Goal: Transaction & Acquisition: Book appointment/travel/reservation

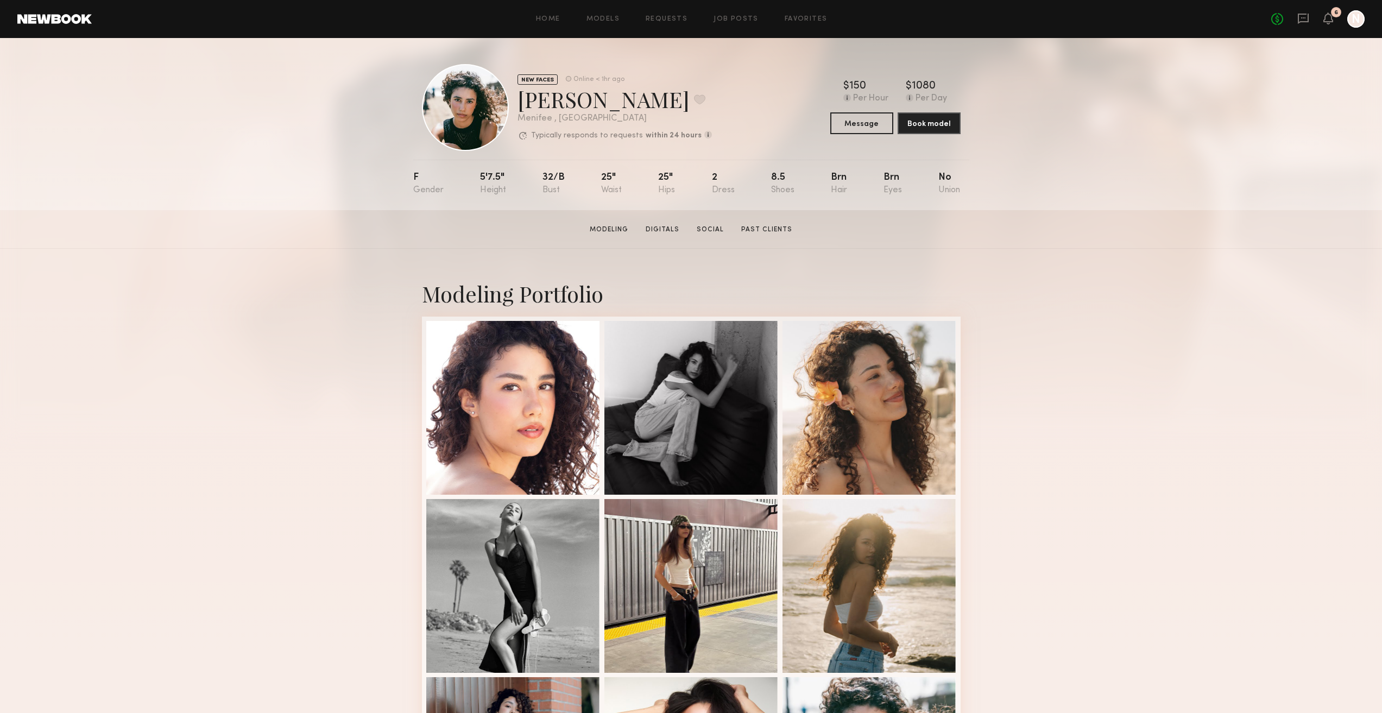
click at [671, 24] on div "Home Models Requests Job Posts Favorites Sign Out No fees up to $5,000 6 N" at bounding box center [728, 18] width 1273 height 17
click at [674, 17] on link "Requests" at bounding box center [667, 19] width 42 height 7
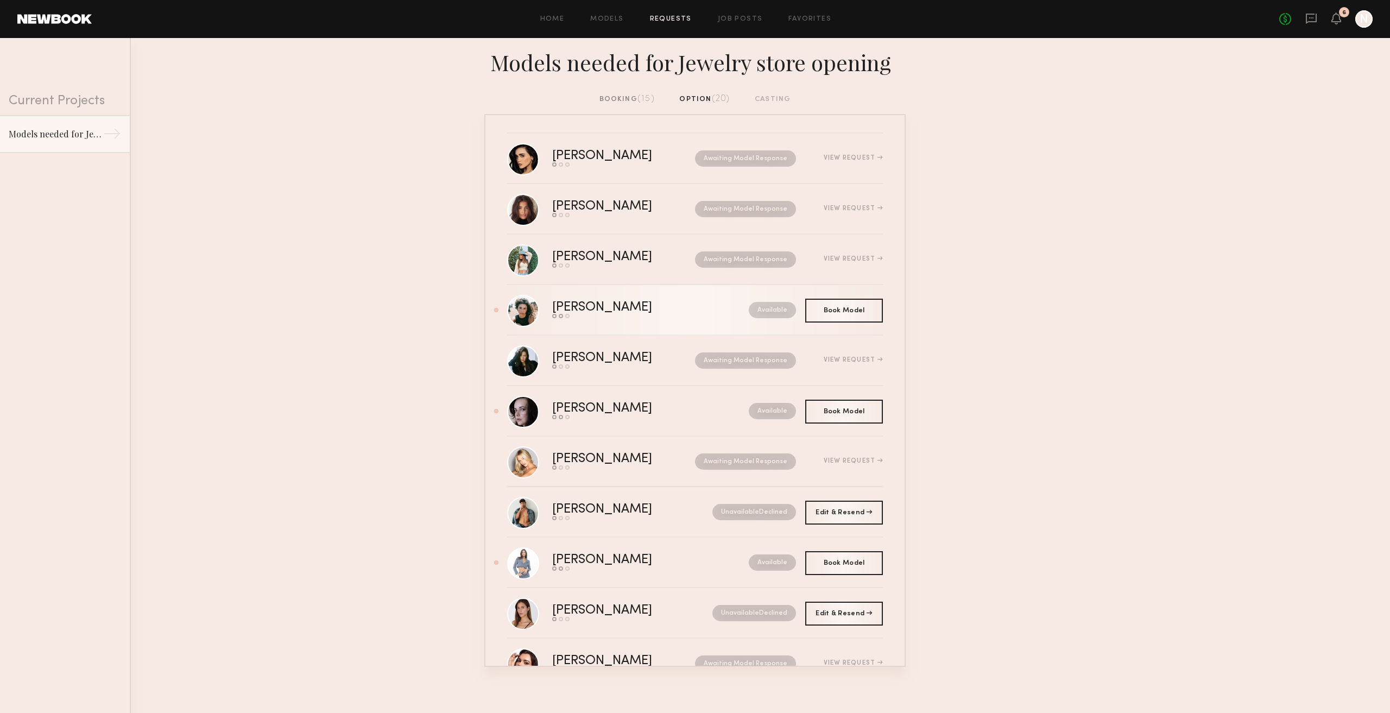
click at [629, 314] on div "Jocelyn S." at bounding box center [626, 307] width 148 height 12
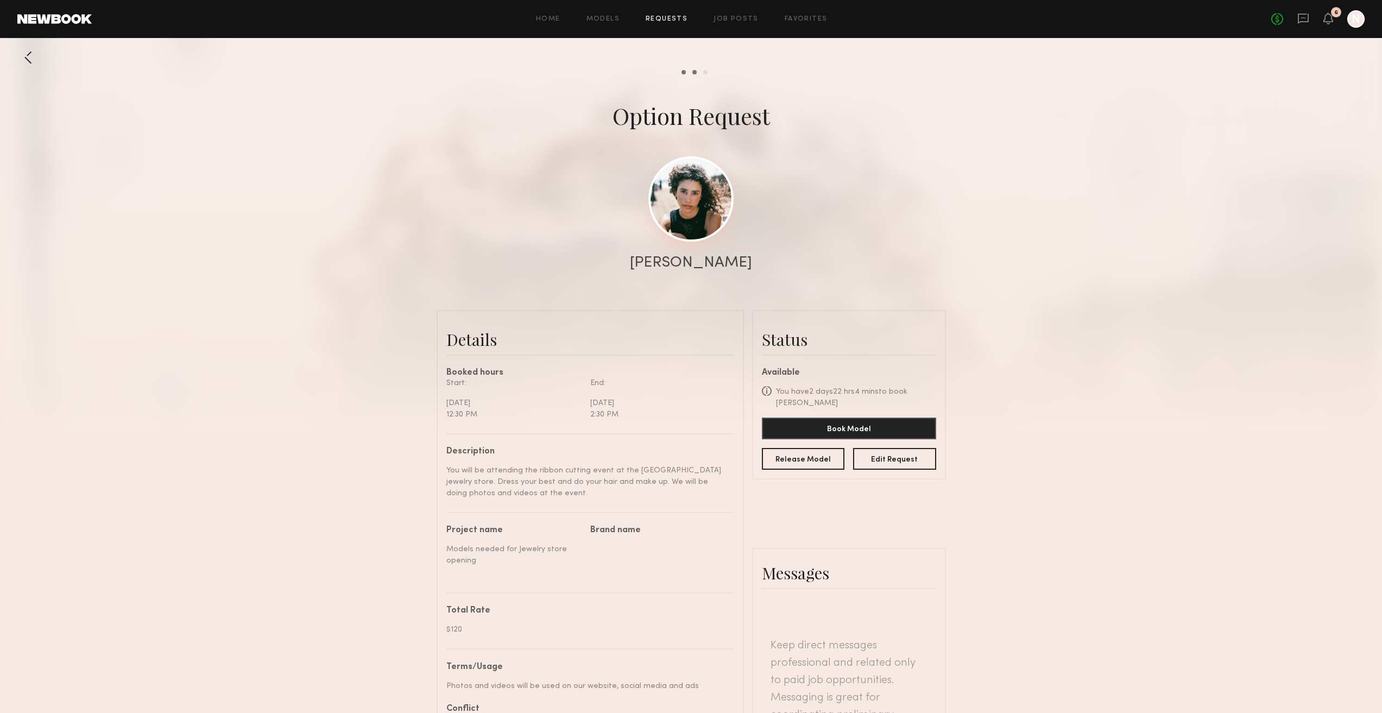
click at [706, 184] on link at bounding box center [690, 198] width 85 height 85
click at [799, 428] on button "Book Model" at bounding box center [849, 428] width 174 height 22
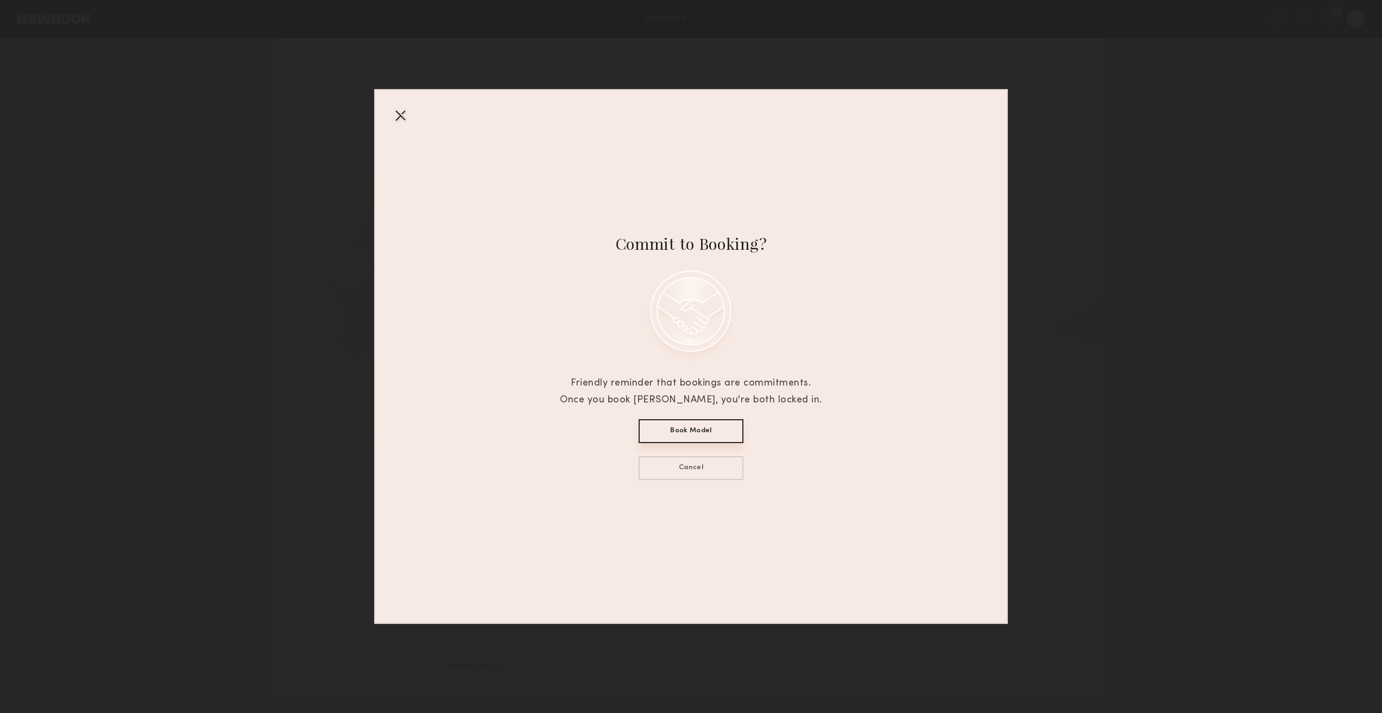
click at [696, 425] on button "Book Model" at bounding box center [691, 431] width 105 height 24
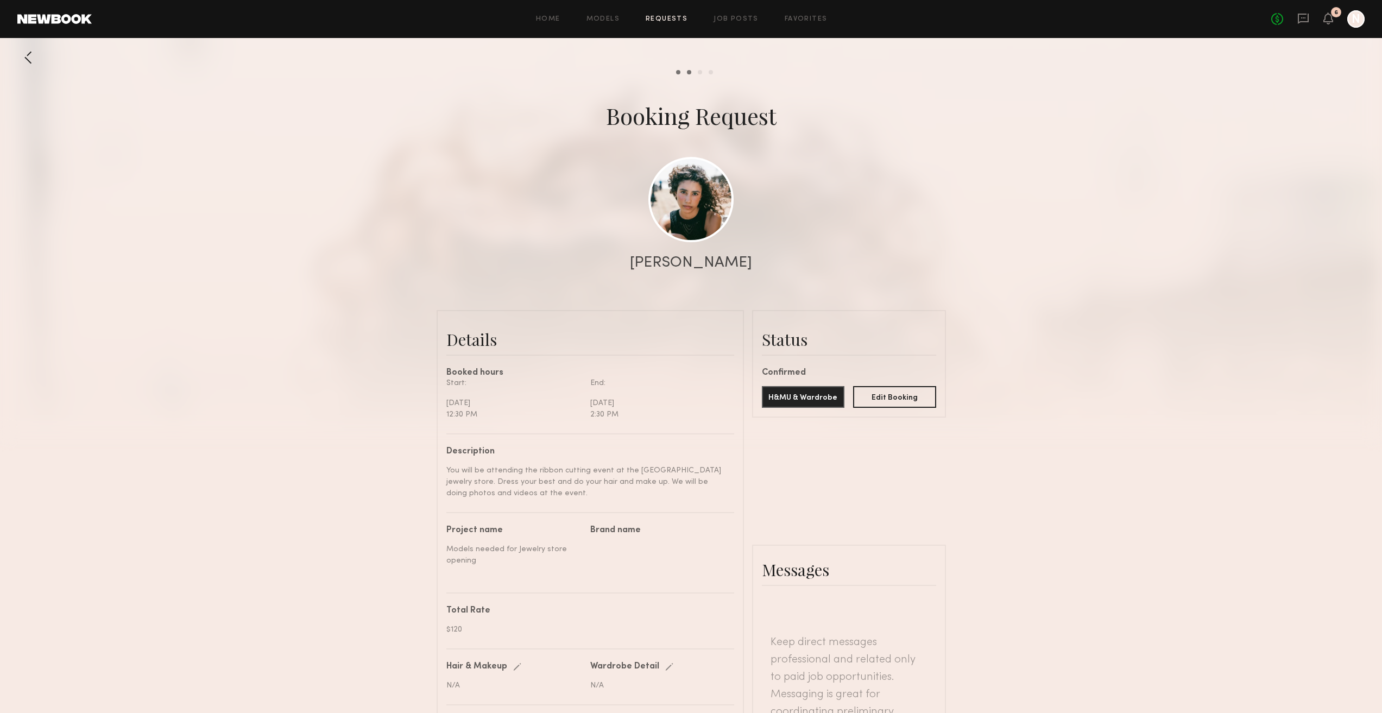
click at [662, 18] on link "Requests" at bounding box center [667, 19] width 42 height 7
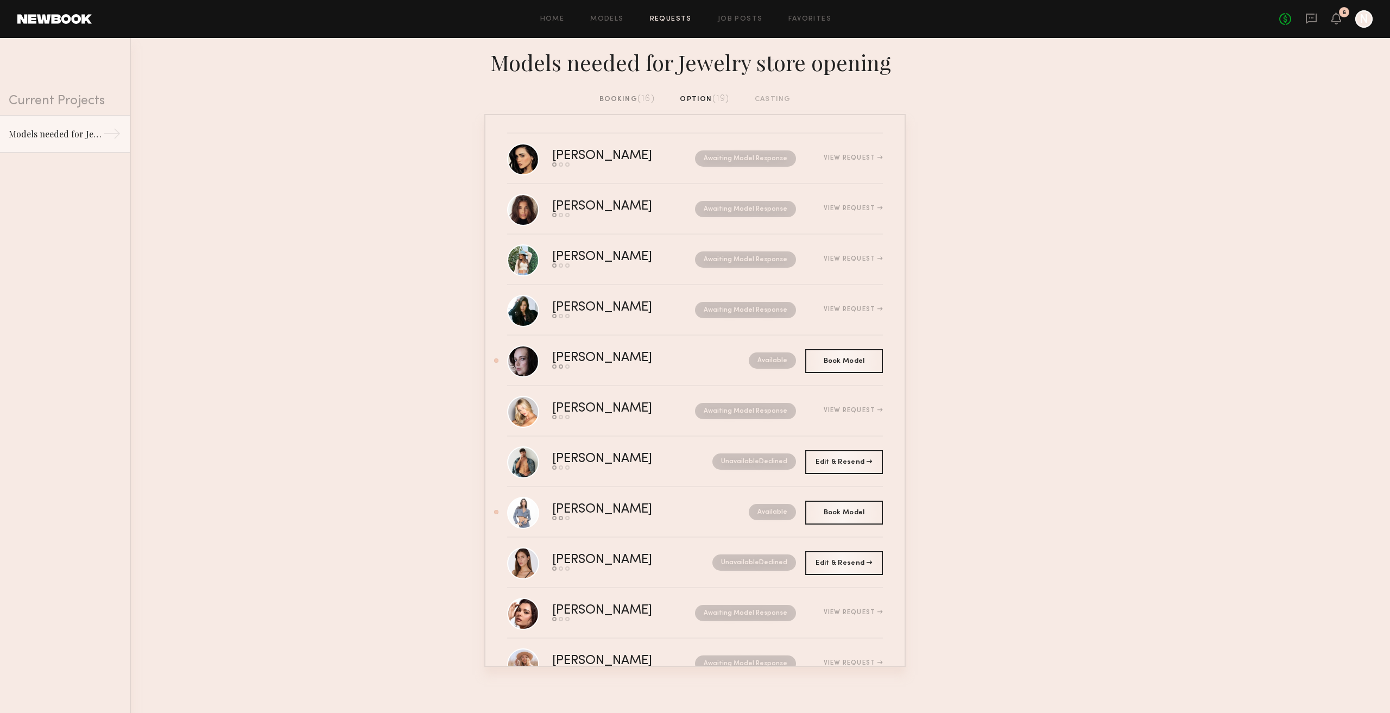
click at [640, 97] on span "(16)" at bounding box center [646, 98] width 17 height 9
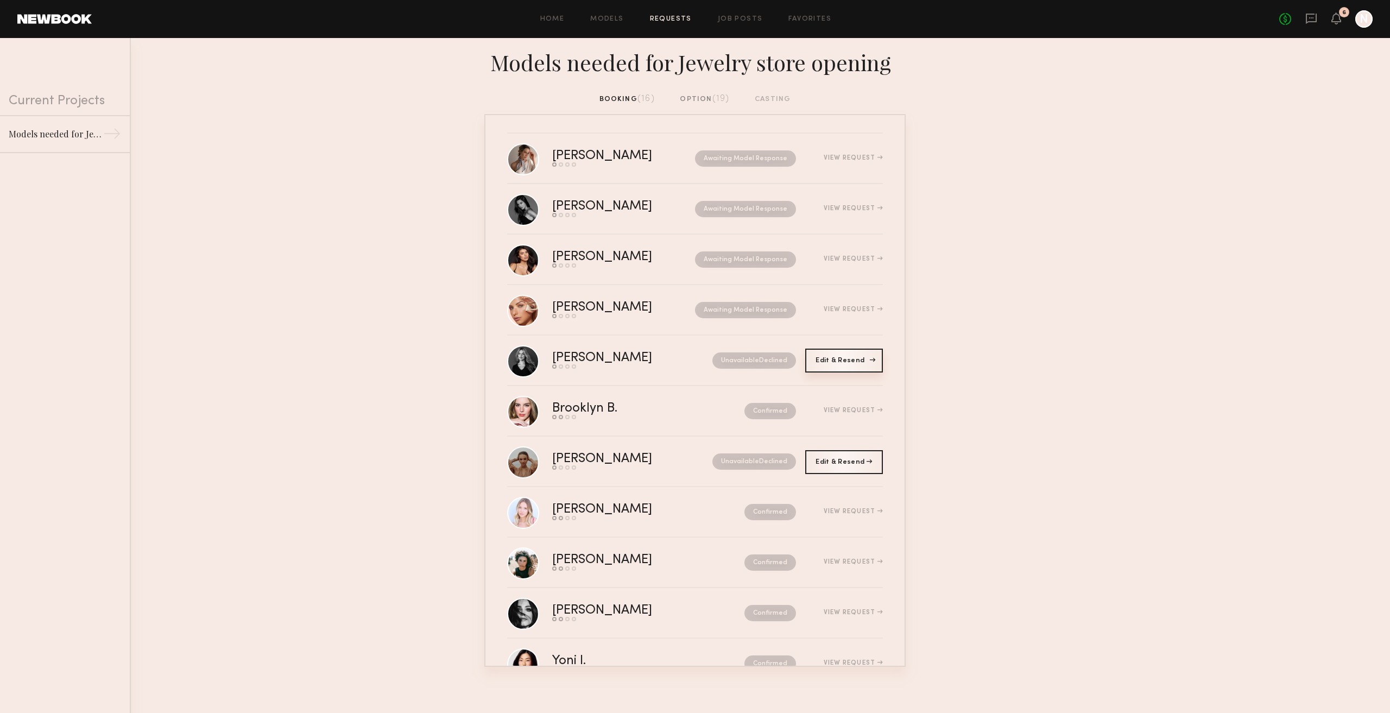
click at [870, 356] on div "Edit & Resend Resend" at bounding box center [844, 361] width 78 height 24
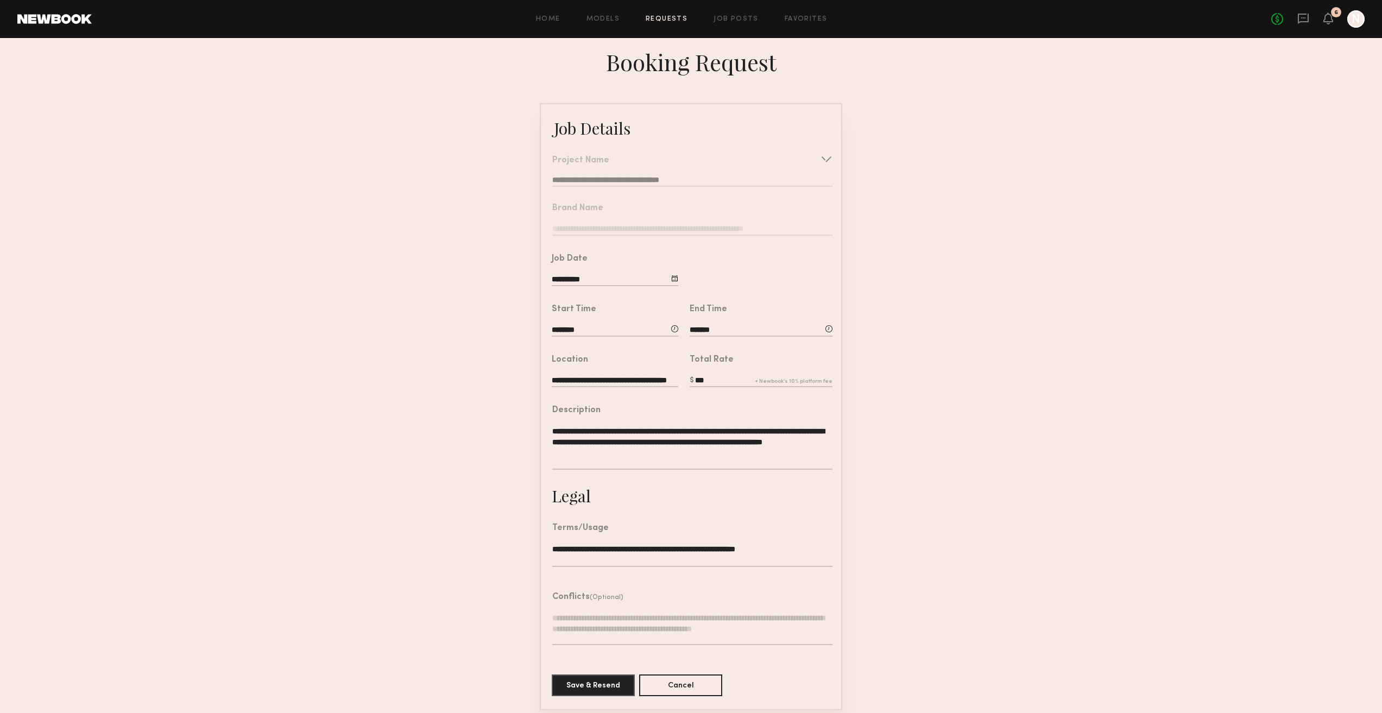
scroll to position [23, 0]
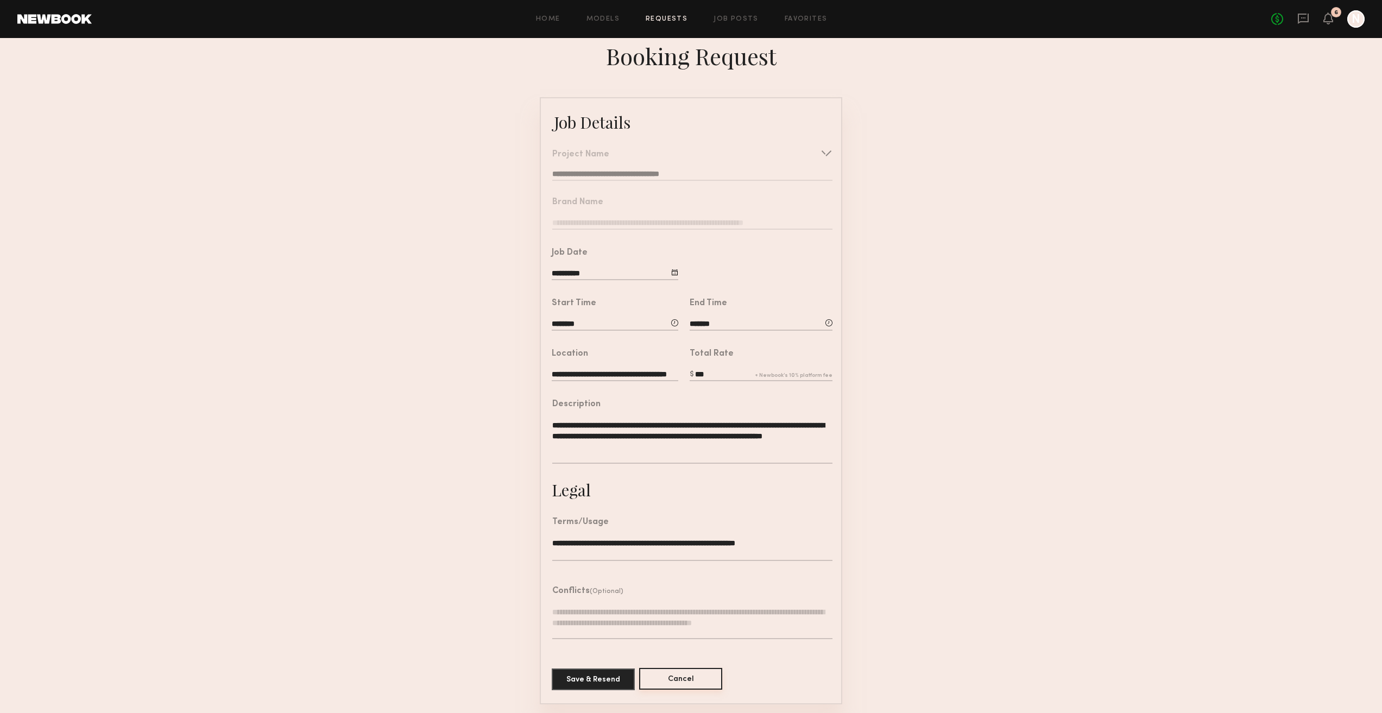
click at [667, 677] on button "Cancel" at bounding box center [680, 679] width 83 height 22
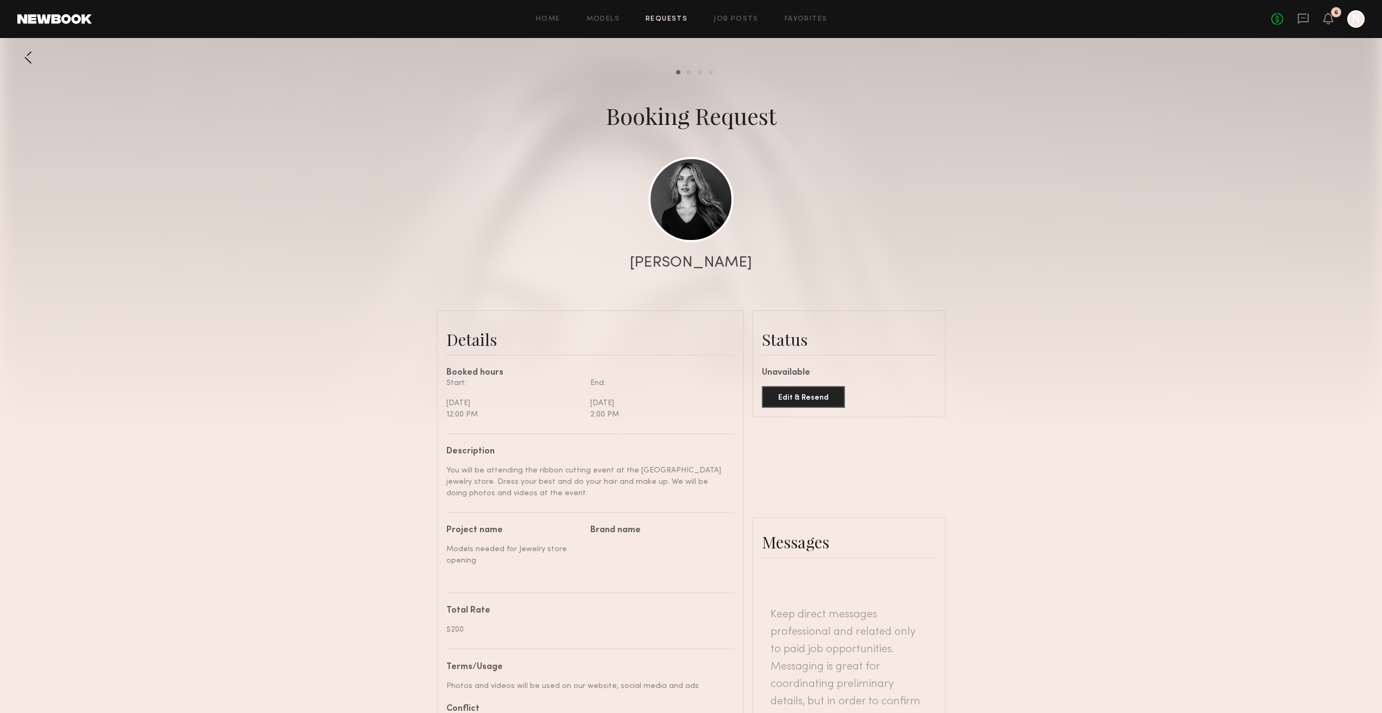
click at [665, 18] on link "Requests" at bounding box center [667, 19] width 42 height 7
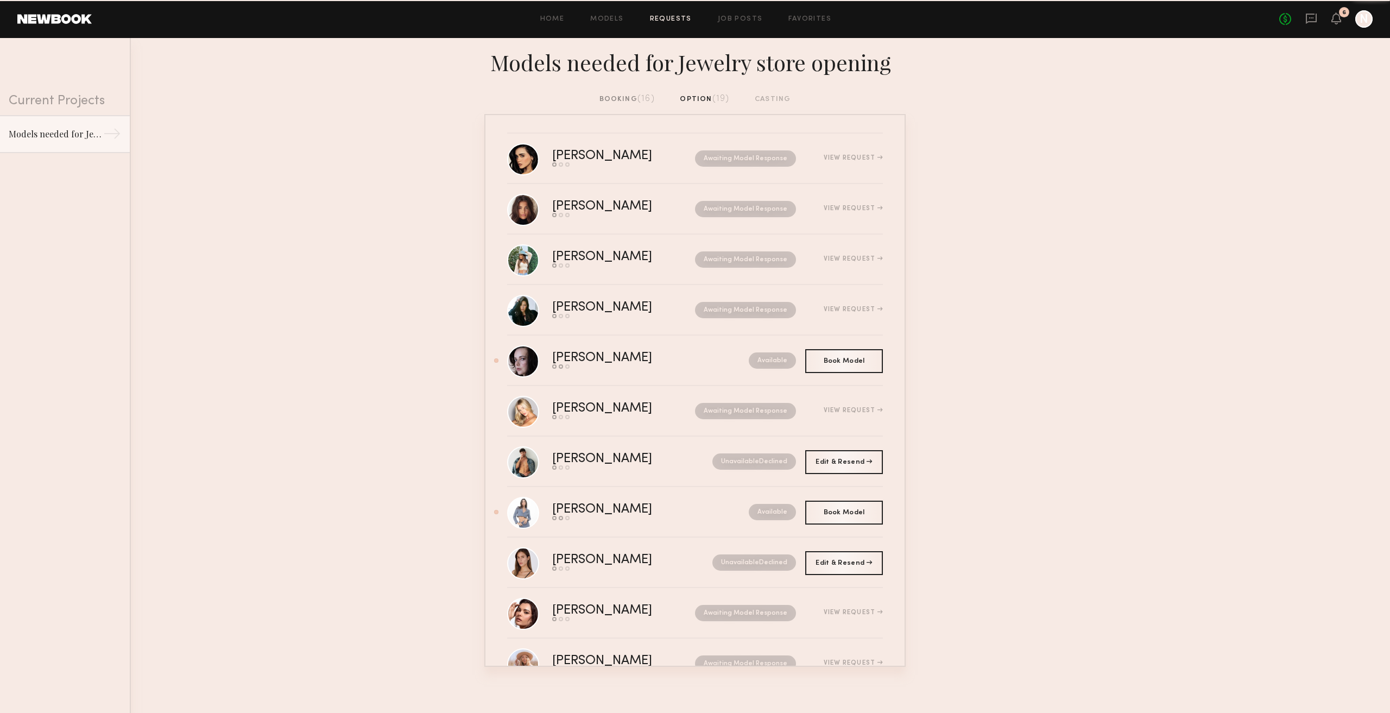
click at [648, 101] on span "(16)" at bounding box center [646, 98] width 17 height 9
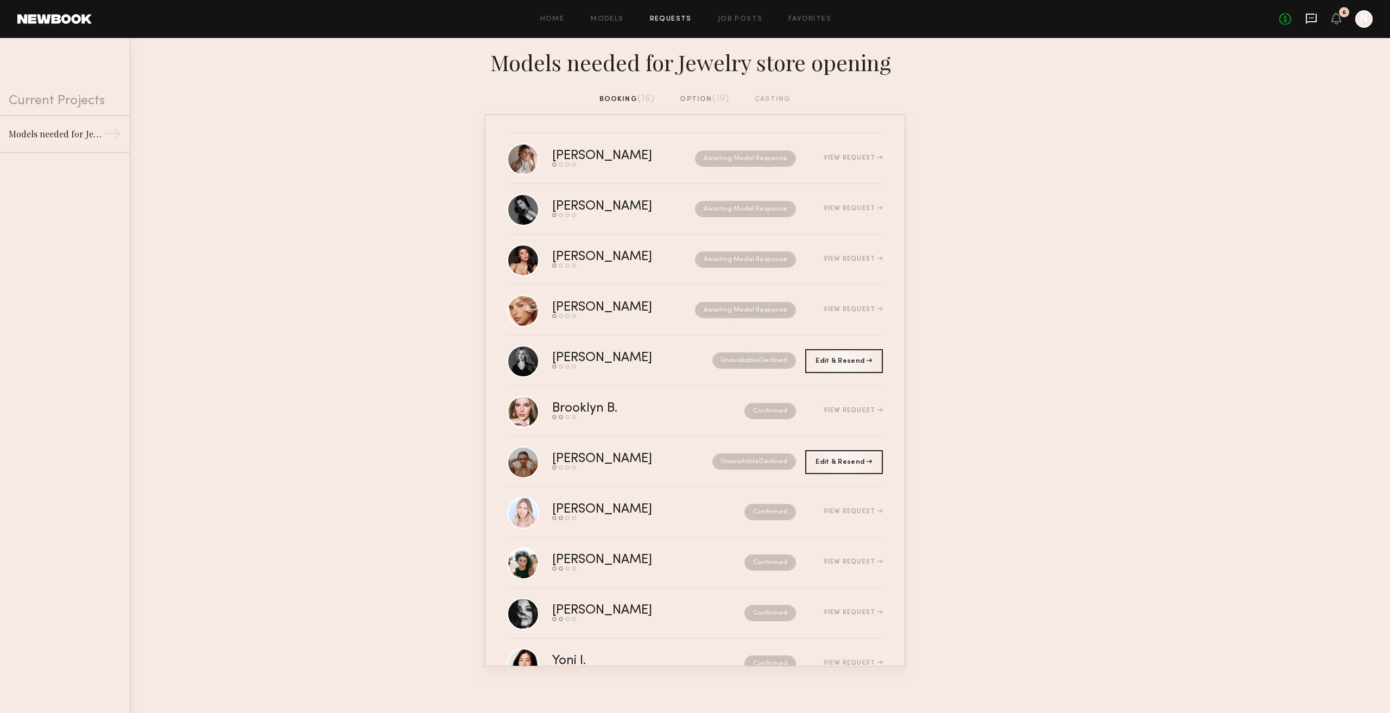
click at [1312, 14] on icon at bounding box center [1311, 19] width 11 height 10
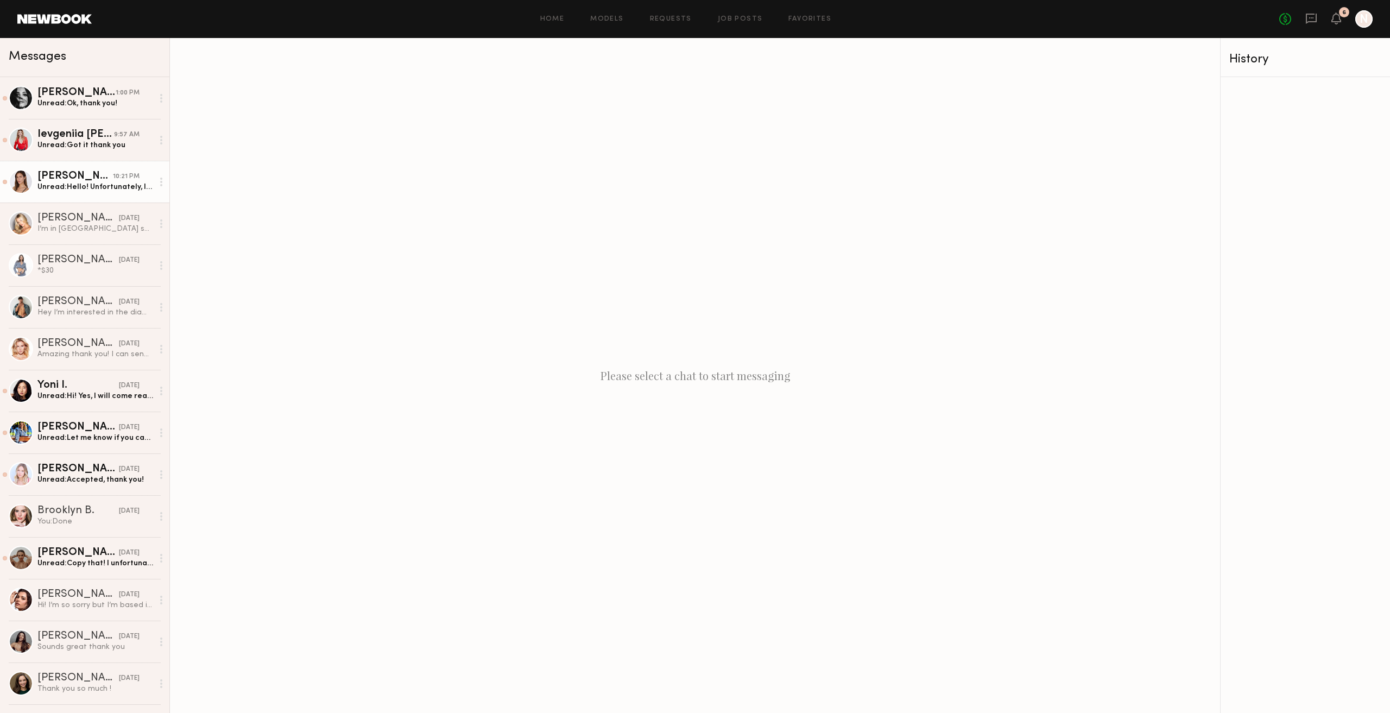
click at [80, 181] on div "Brooke I." at bounding box center [74, 176] width 75 height 11
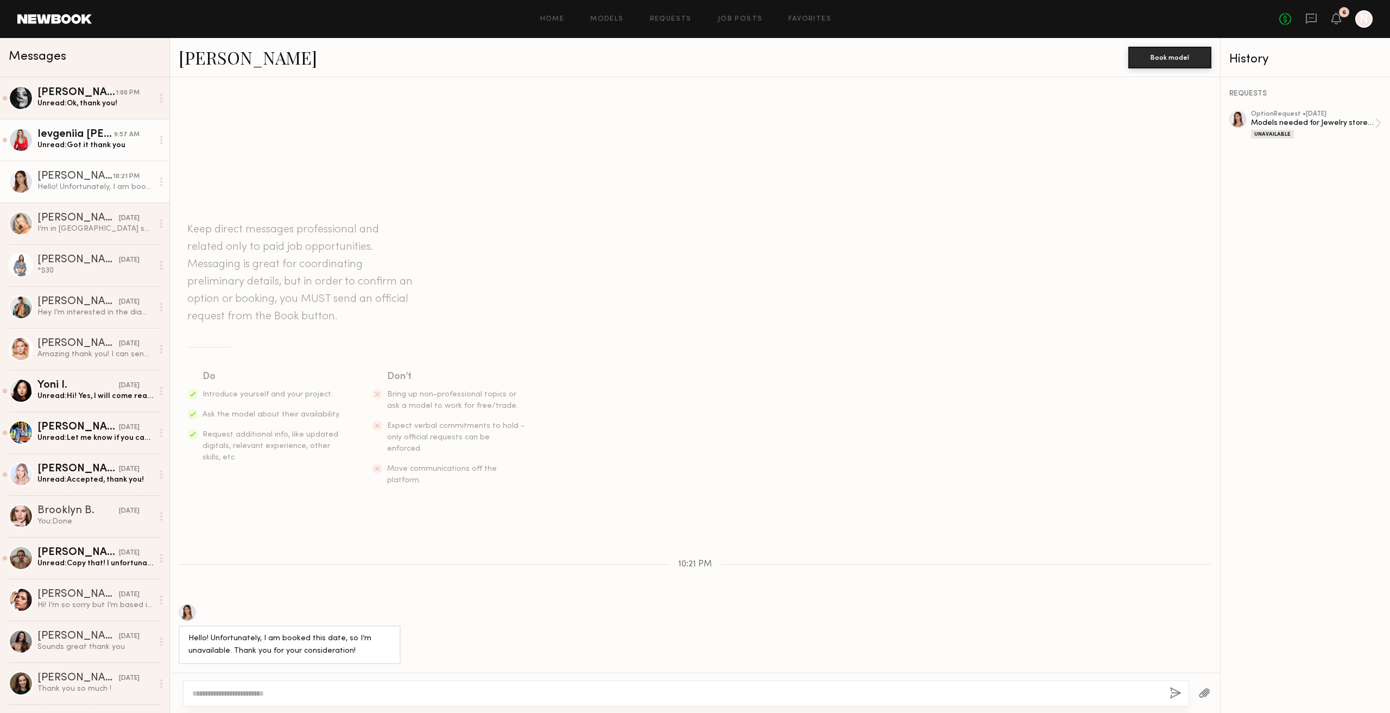
click at [78, 153] on link "Ievgeniia G. 9:57 AM Unread: Got it thank you" at bounding box center [84, 140] width 169 height 42
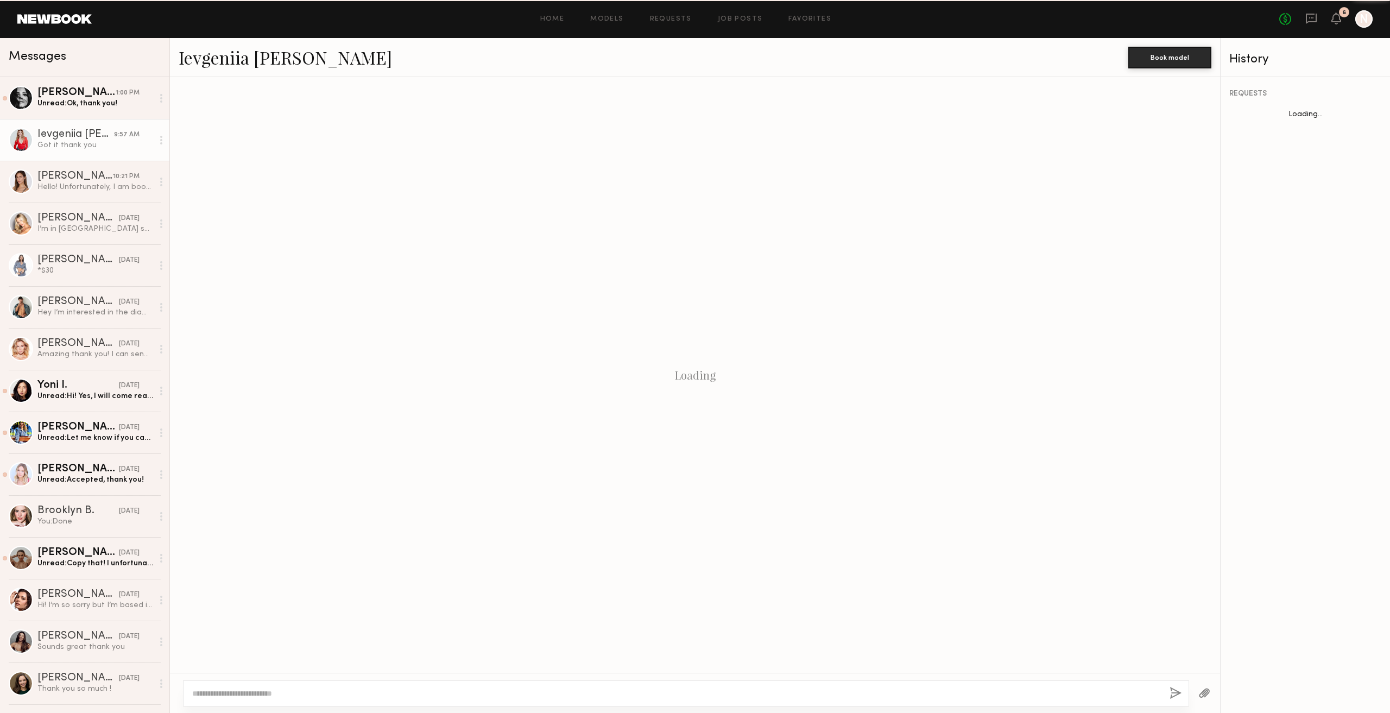
scroll to position [200, 0]
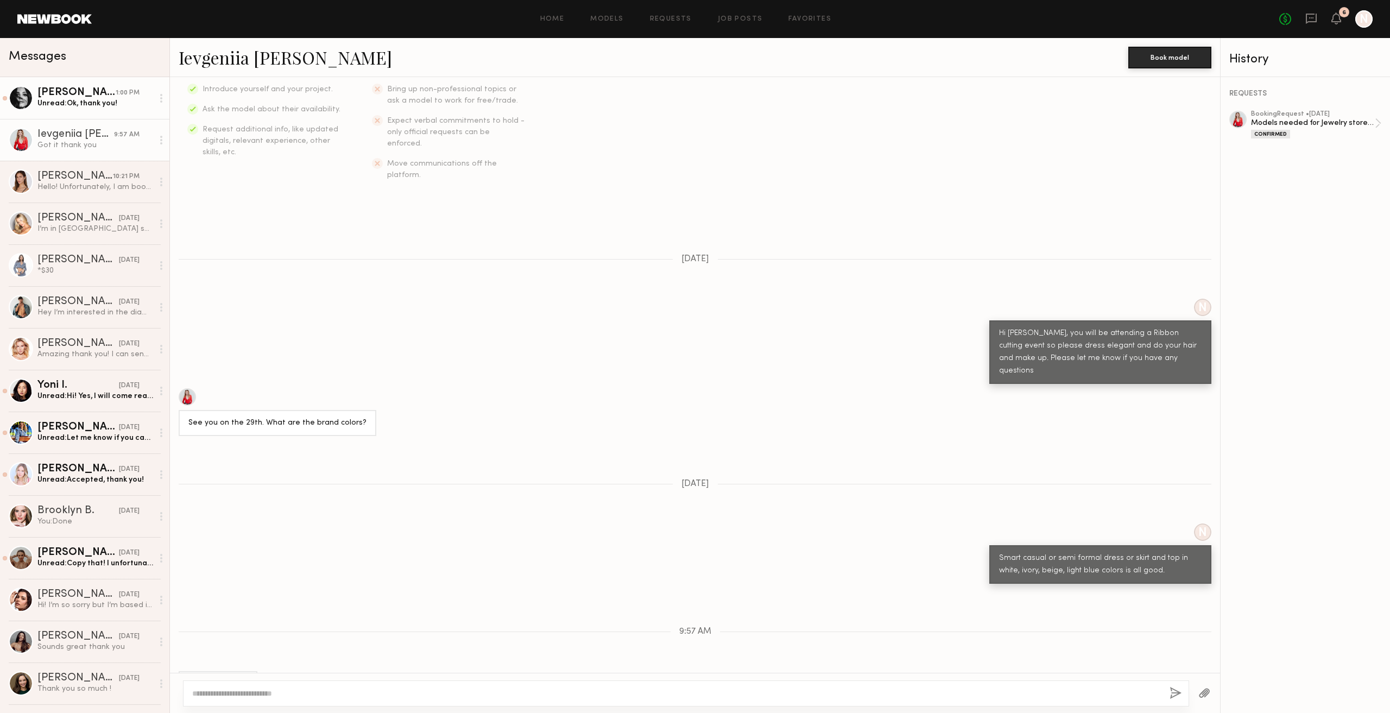
click at [79, 110] on link "Julia M. 1:00 PM Unread: Ok, thank you!" at bounding box center [84, 98] width 169 height 42
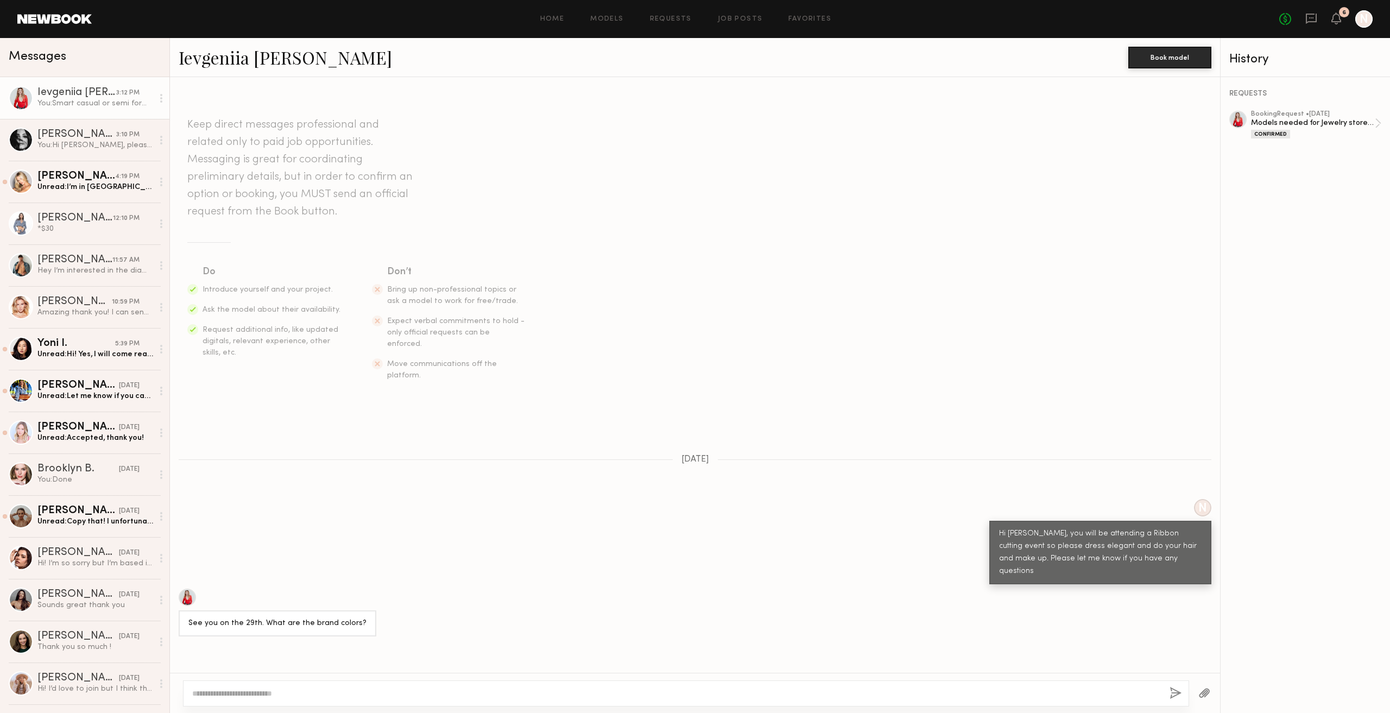
scroll to position [148, 0]
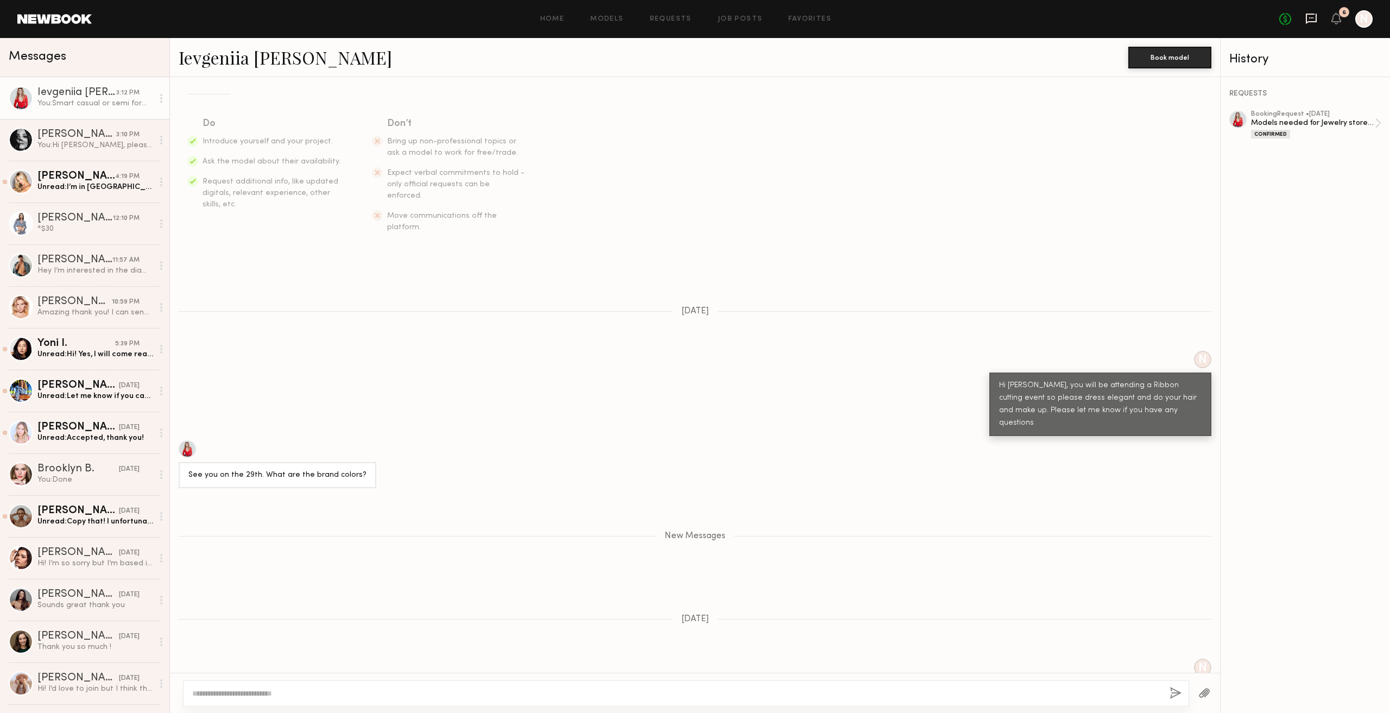
click at [1311, 22] on icon at bounding box center [1311, 19] width 11 height 10
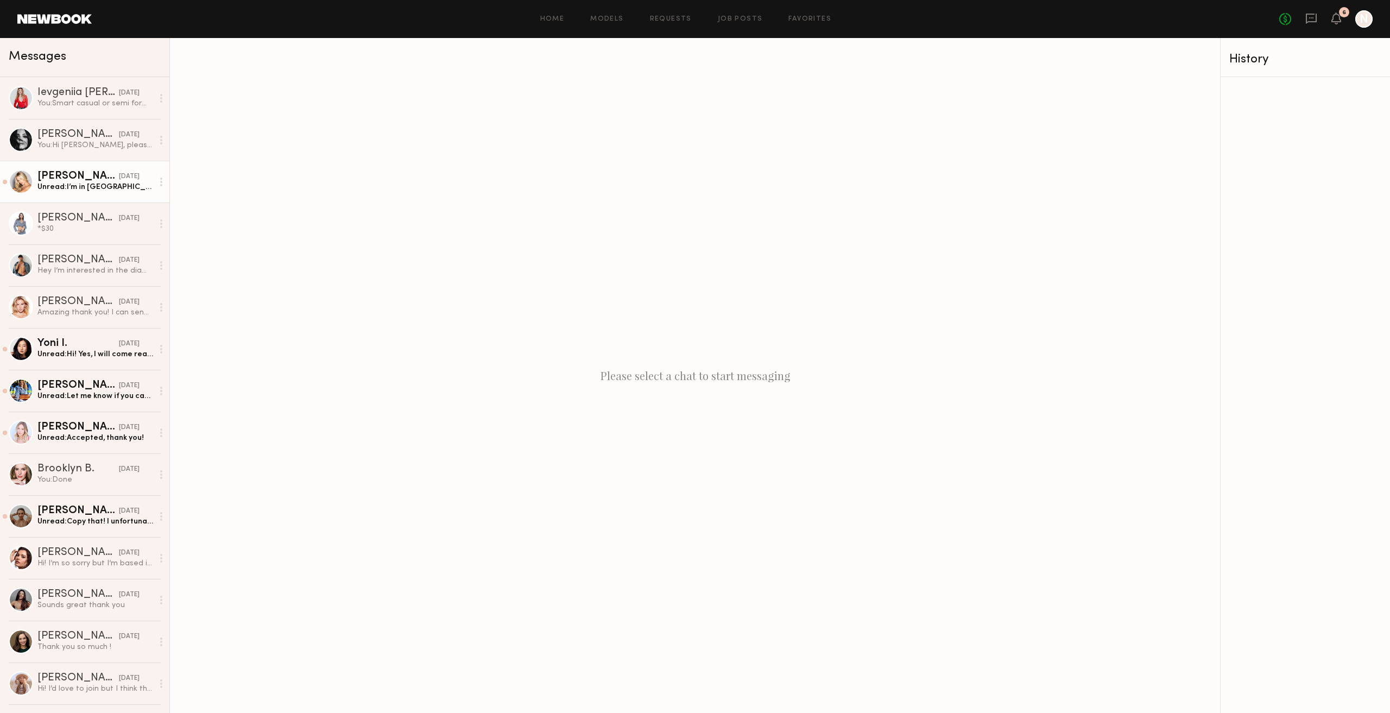
click at [82, 185] on div "Unread: I’m in [GEOGRAPHIC_DATA] so that will barely cover travel. But next tim…" at bounding box center [95, 187] width 116 height 10
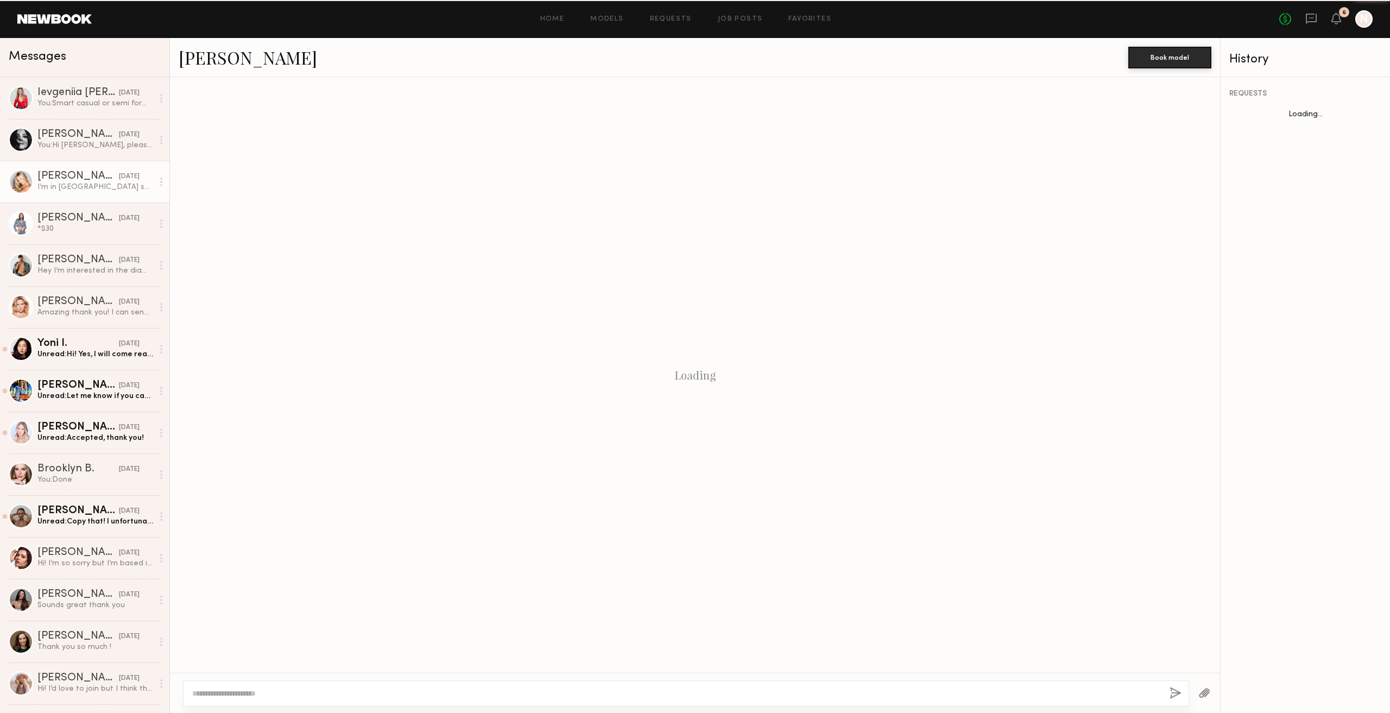
scroll to position [317, 0]
